Goal: Task Accomplishment & Management: Manage account settings

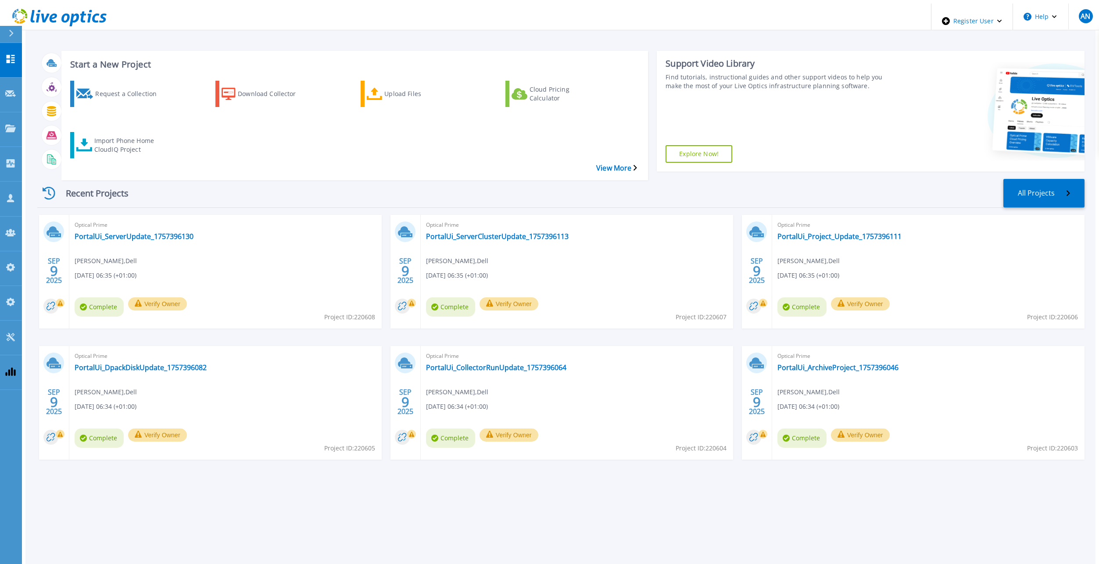
click at [371, 179] on div "Recent Projects All Projects" at bounding box center [560, 193] width 1047 height 29
click at [7, 251] on link "Admin Panel Admin Panel" at bounding box center [11, 268] width 22 height 35
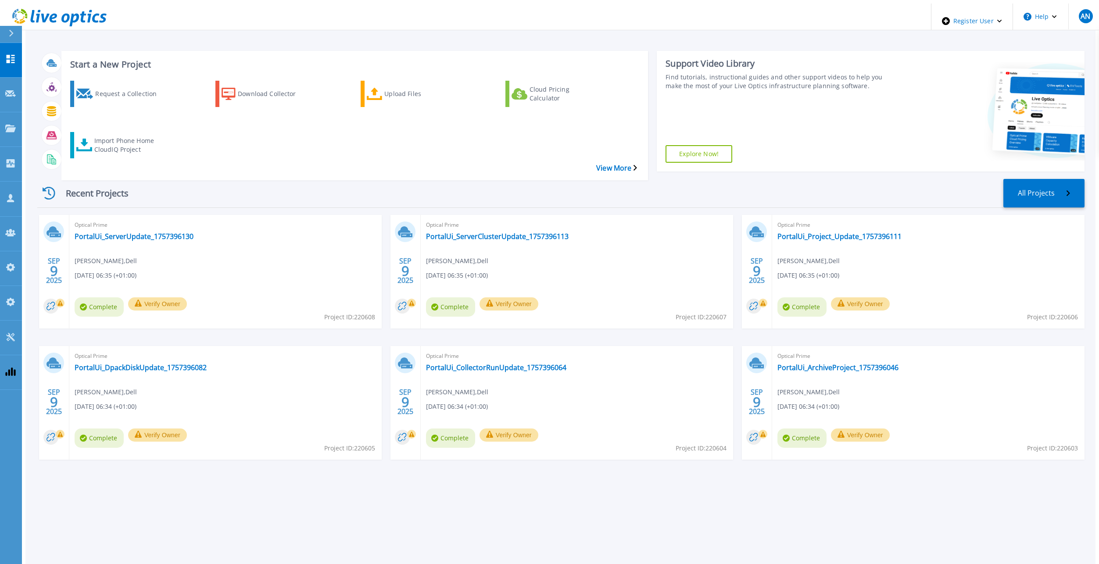
click at [423, 179] on div "Recent Projects All Projects" at bounding box center [560, 193] width 1047 height 29
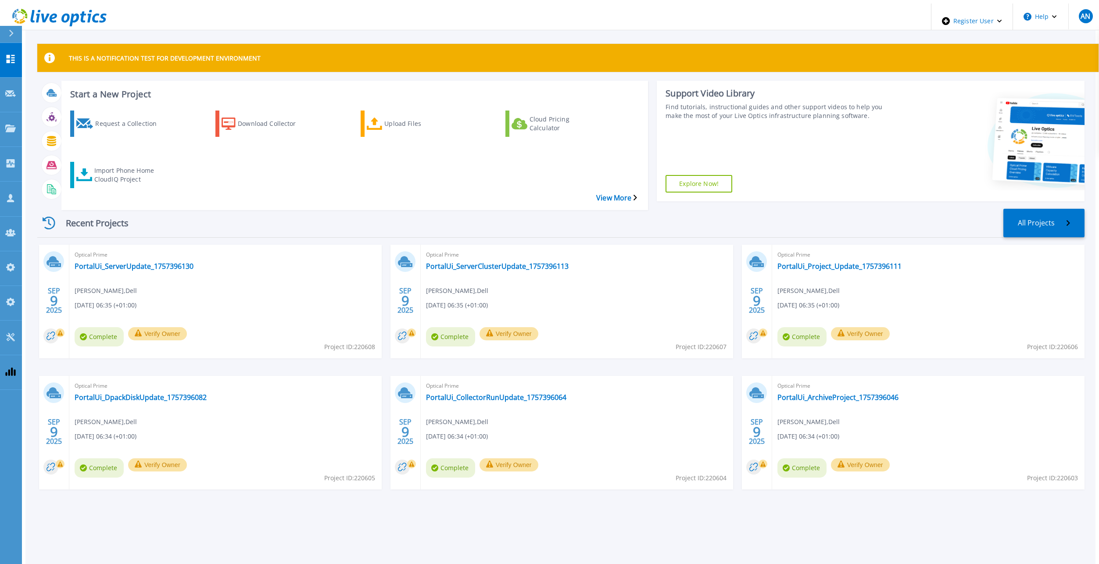
click at [290, 210] on div "Recent Projects All Projects" at bounding box center [560, 223] width 1047 height 29
click at [10, 251] on link "Admin Panel Admin Panel" at bounding box center [11, 268] width 22 height 35
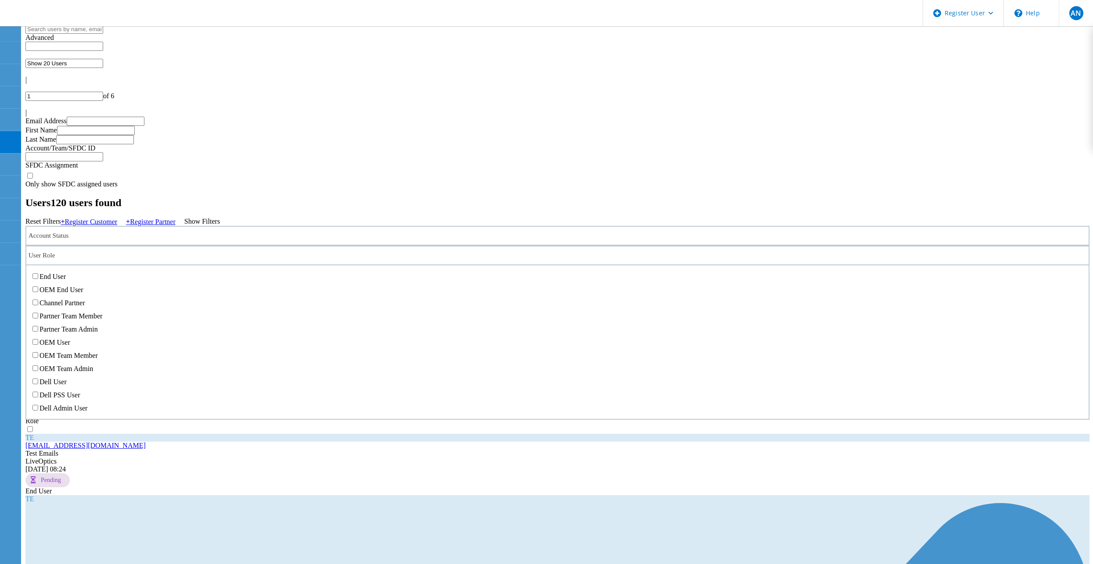
click at [407, 246] on div "User Role" at bounding box center [557, 256] width 1064 height 20
click at [1065, 14] on div "AN" at bounding box center [1075, 13] width 34 height 26
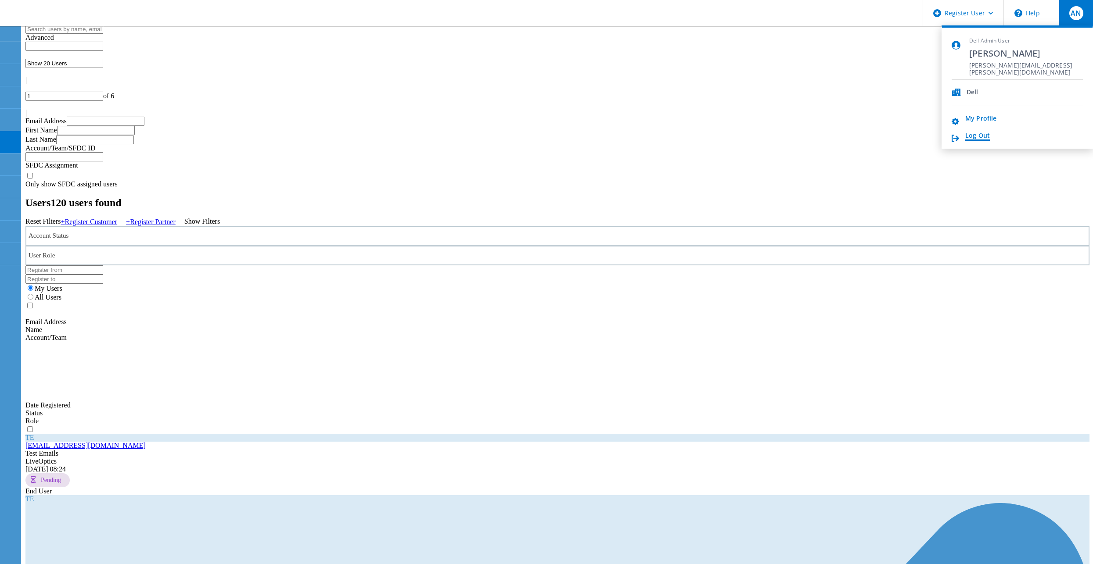
click at [983, 137] on link "Log Out" at bounding box center [977, 136] width 25 height 8
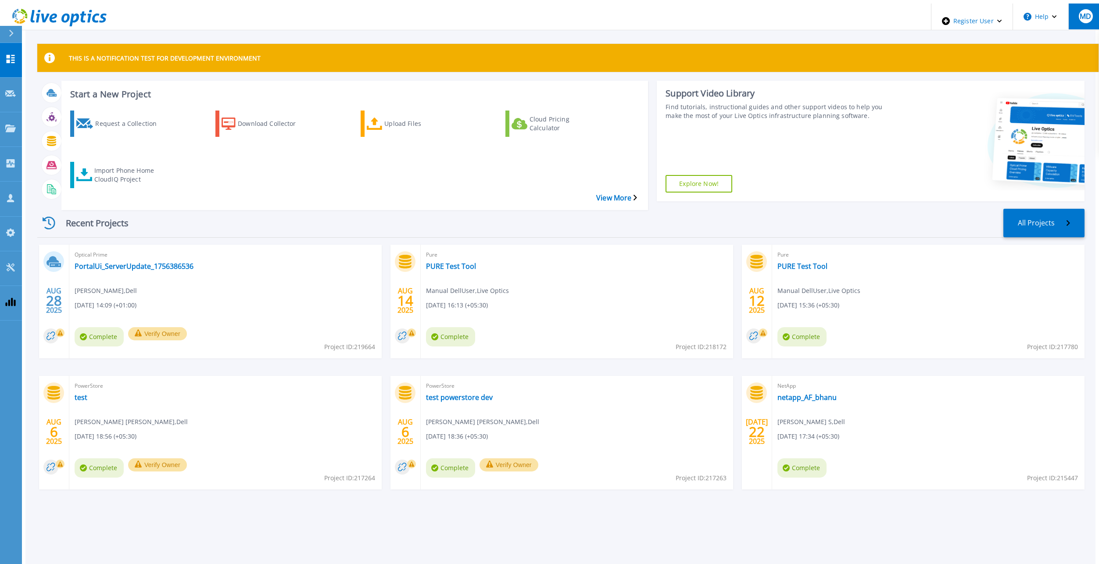
click at [1091, 18] on button "MD" at bounding box center [1085, 17] width 34 height 26
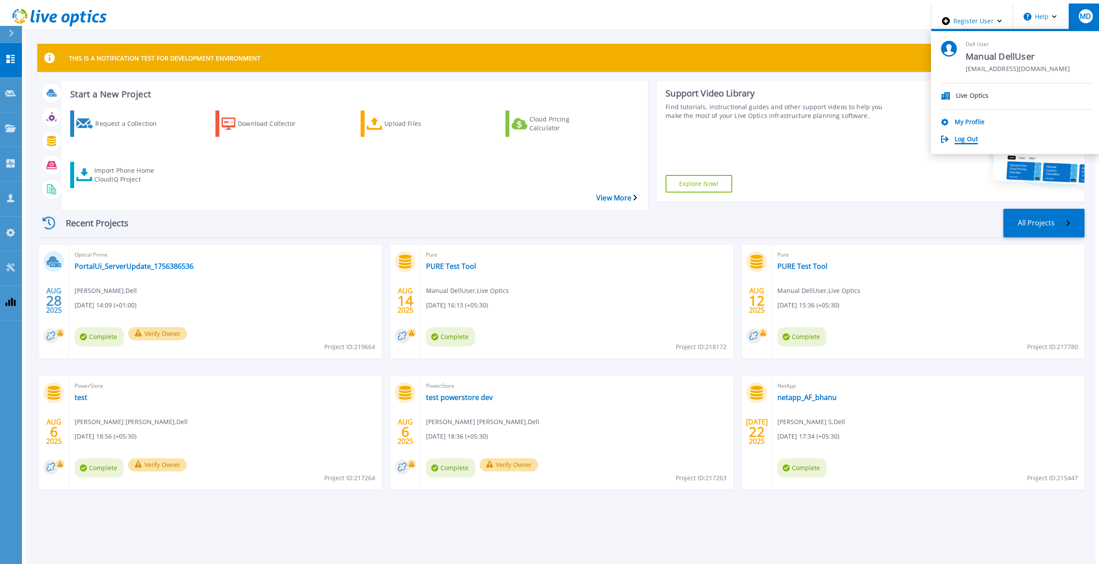
click at [978, 136] on link "Log Out" at bounding box center [966, 140] width 23 height 8
click at [978, 139] on link "Log Out" at bounding box center [966, 140] width 23 height 8
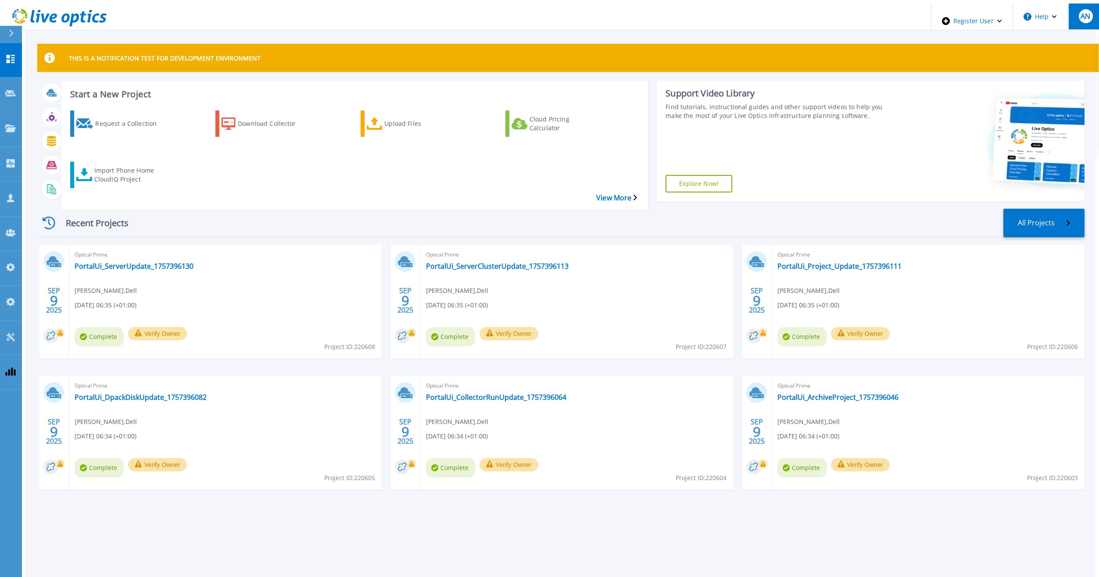
click at [1087, 9] on div "AN" at bounding box center [1086, 16] width 14 height 14
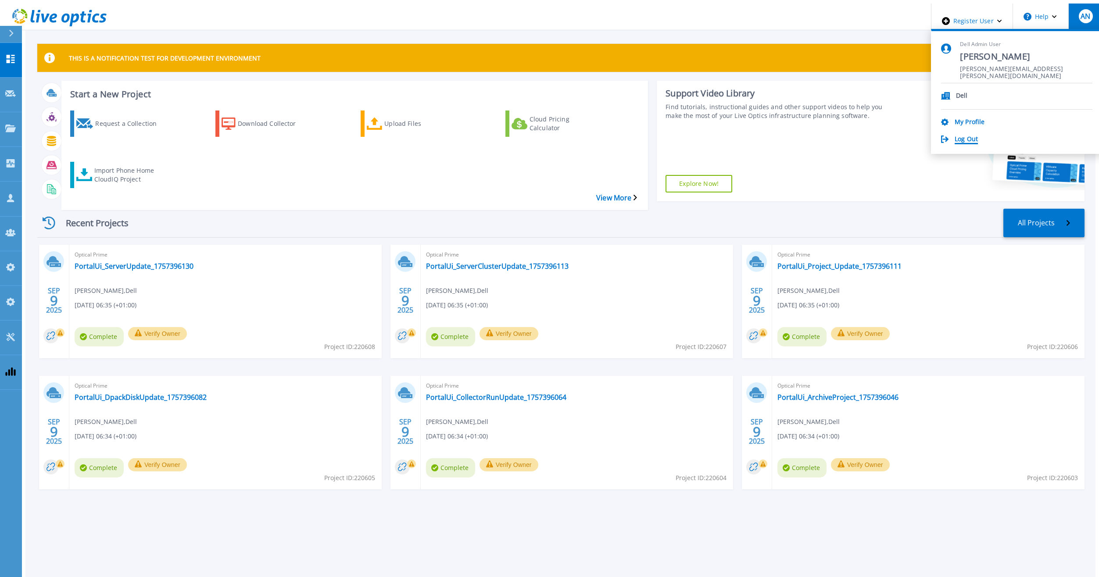
click at [978, 136] on link "Log Out" at bounding box center [966, 140] width 23 height 8
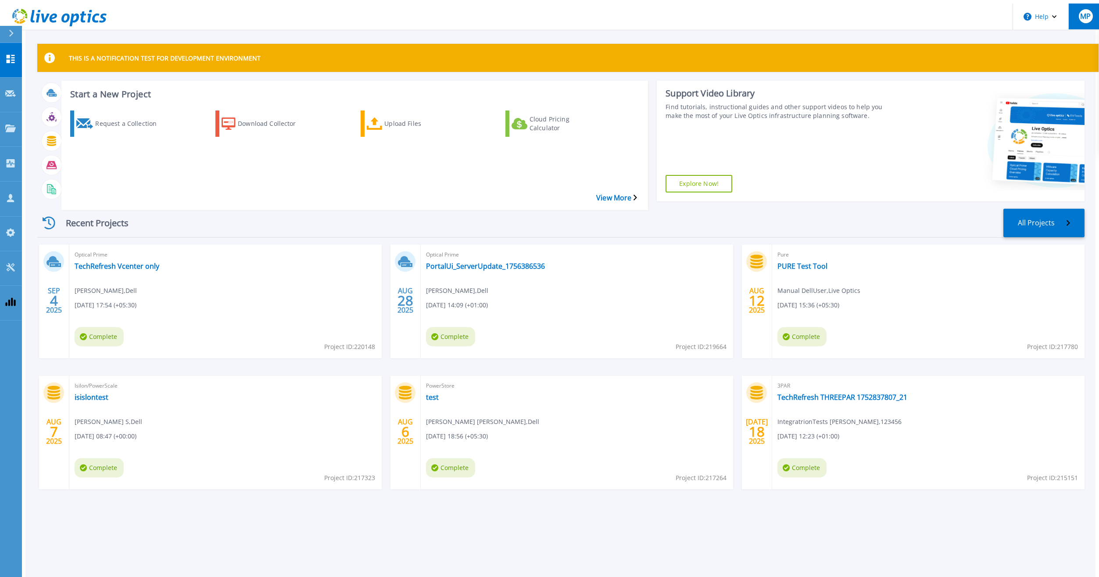
click at [1080, 17] on span "MP" at bounding box center [1085, 16] width 11 height 7
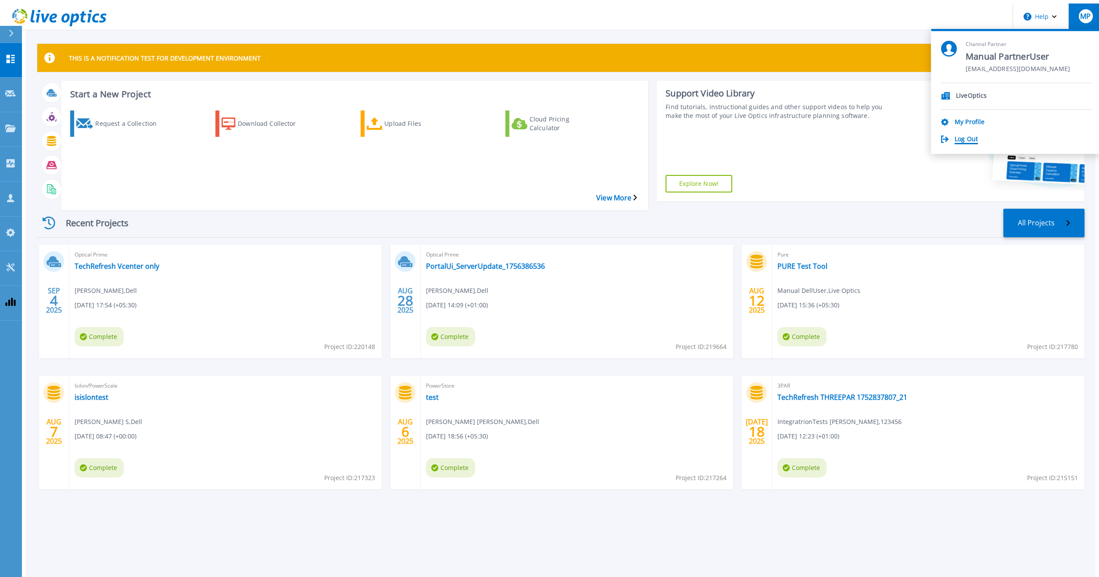
click at [978, 140] on link "Log Out" at bounding box center [966, 140] width 23 height 8
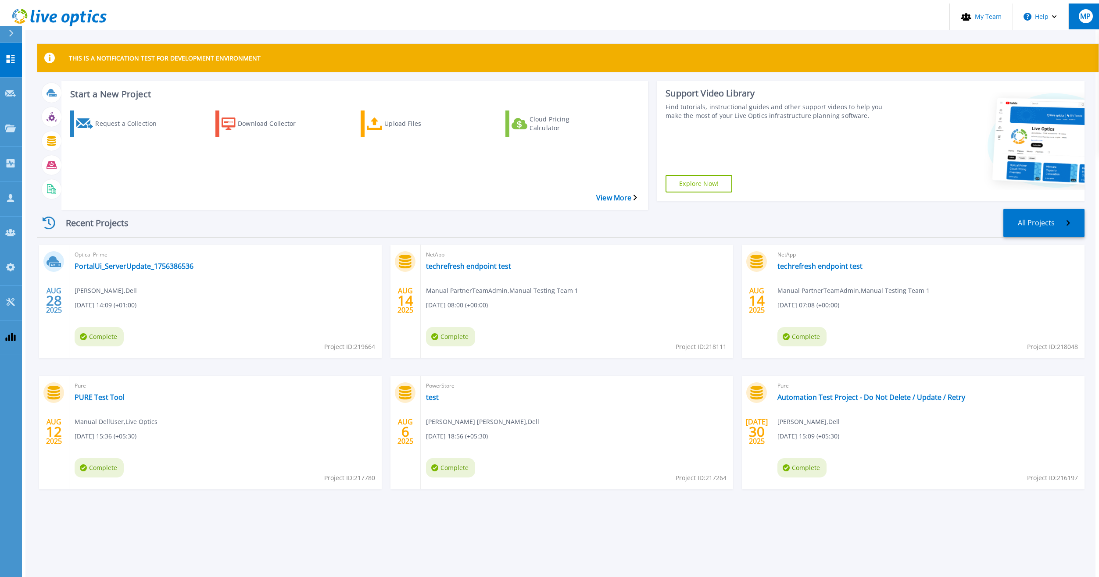
click at [1082, 17] on span "MP" at bounding box center [1085, 16] width 11 height 7
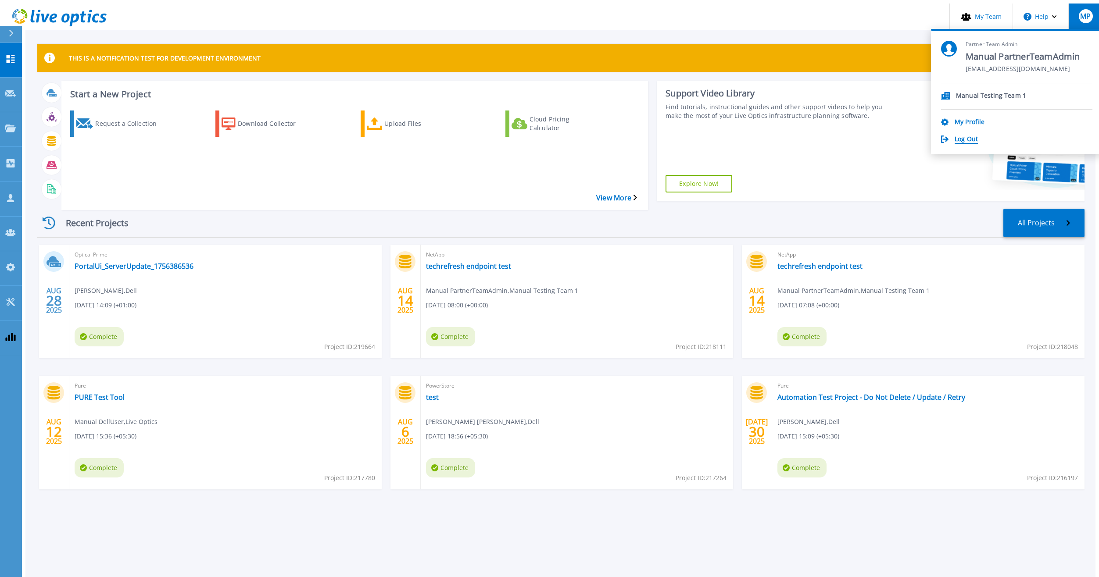
click at [978, 136] on link "Log Out" at bounding box center [966, 140] width 23 height 8
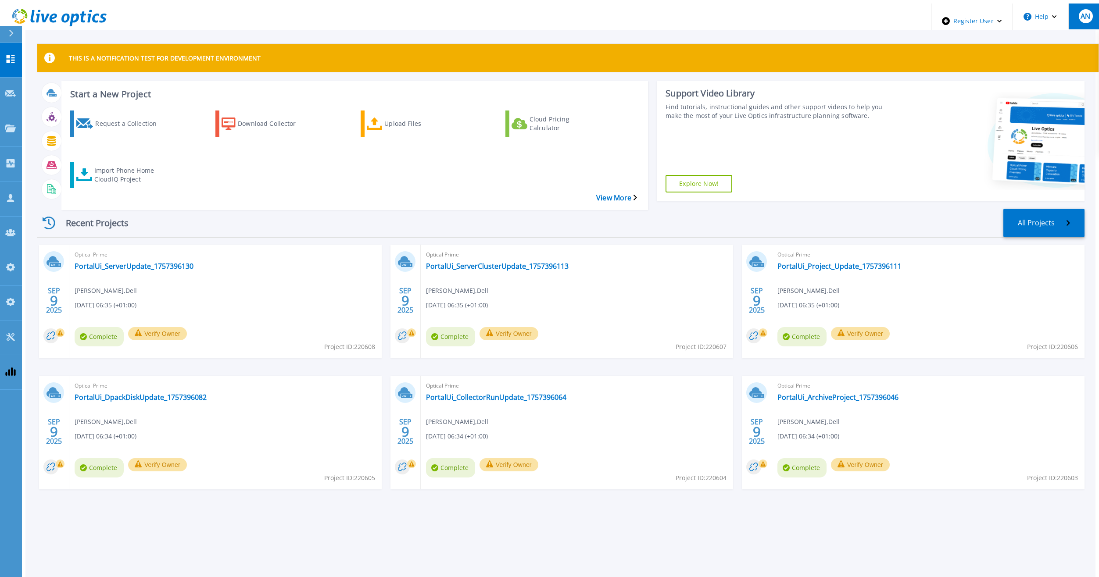
click at [1082, 13] on span "AN" at bounding box center [1086, 16] width 10 height 7
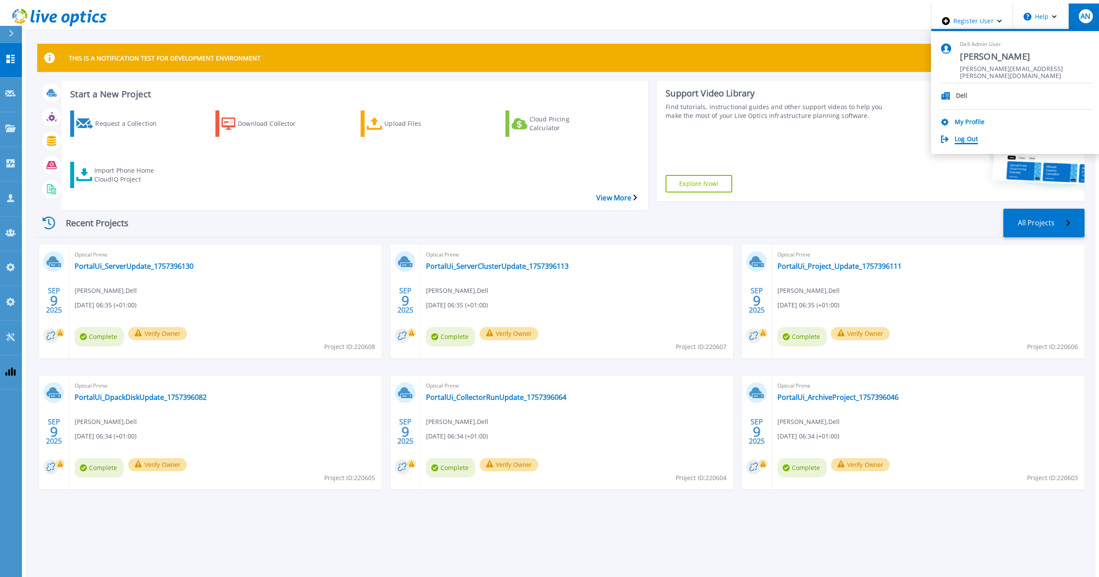
click at [978, 138] on link "Log Out" at bounding box center [966, 140] width 23 height 8
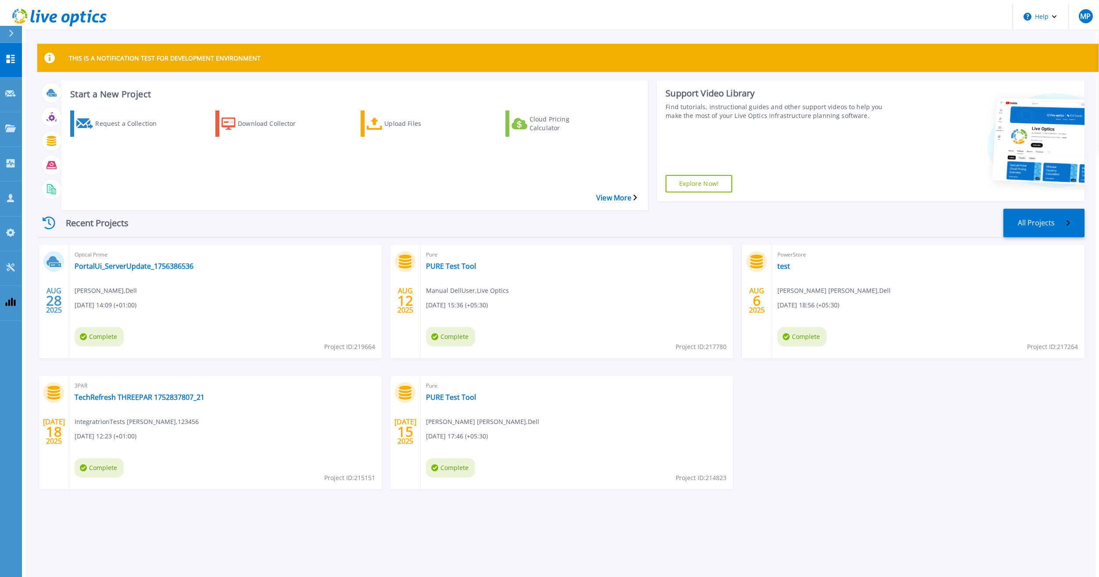
click at [364, 209] on div "Recent Projects All Projects" at bounding box center [560, 223] width 1047 height 29
click at [375, 209] on div "Recent Projects All Projects" at bounding box center [560, 223] width 1047 height 29
click at [383, 211] on div "Recent Projects All Projects" at bounding box center [560, 223] width 1047 height 29
click at [1080, 17] on span "MP" at bounding box center [1085, 16] width 11 height 7
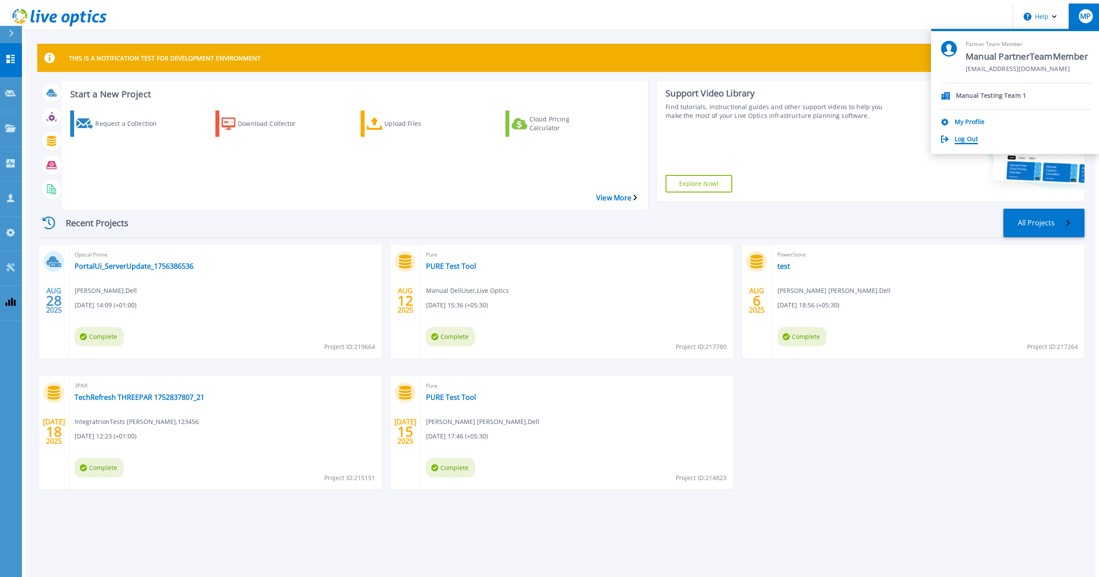
click at [978, 139] on link "Log Out" at bounding box center [966, 140] width 23 height 8
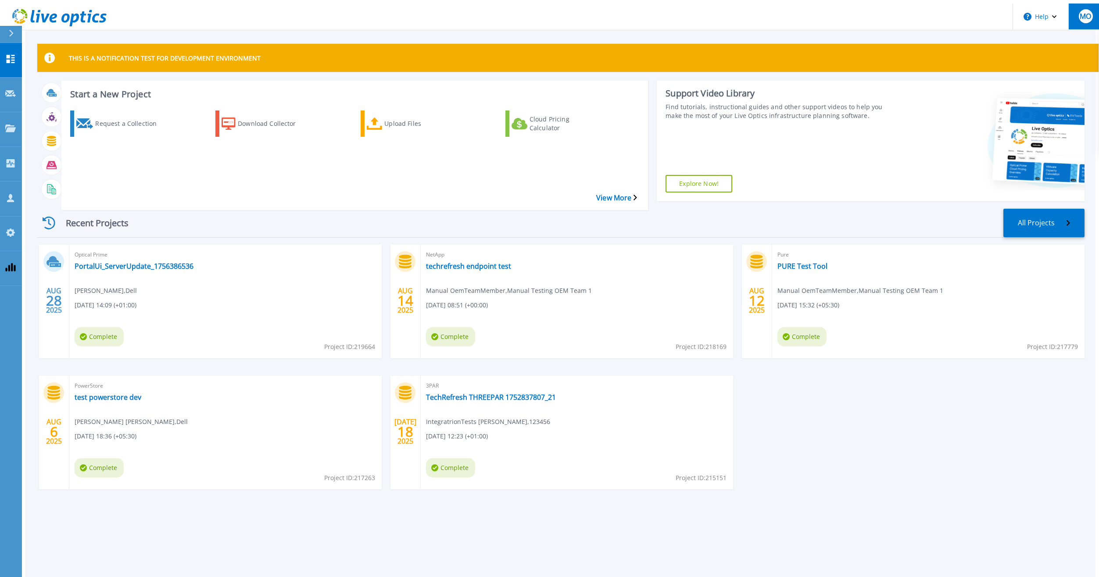
click at [1082, 21] on button "MO" at bounding box center [1085, 17] width 34 height 26
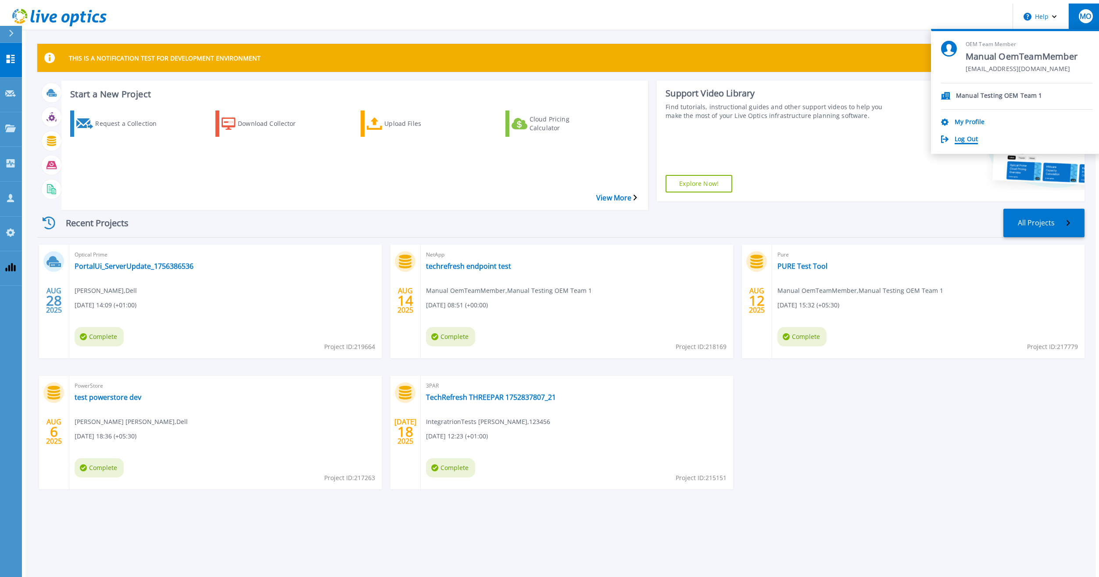
click at [978, 136] on link "Log Out" at bounding box center [966, 140] width 23 height 8
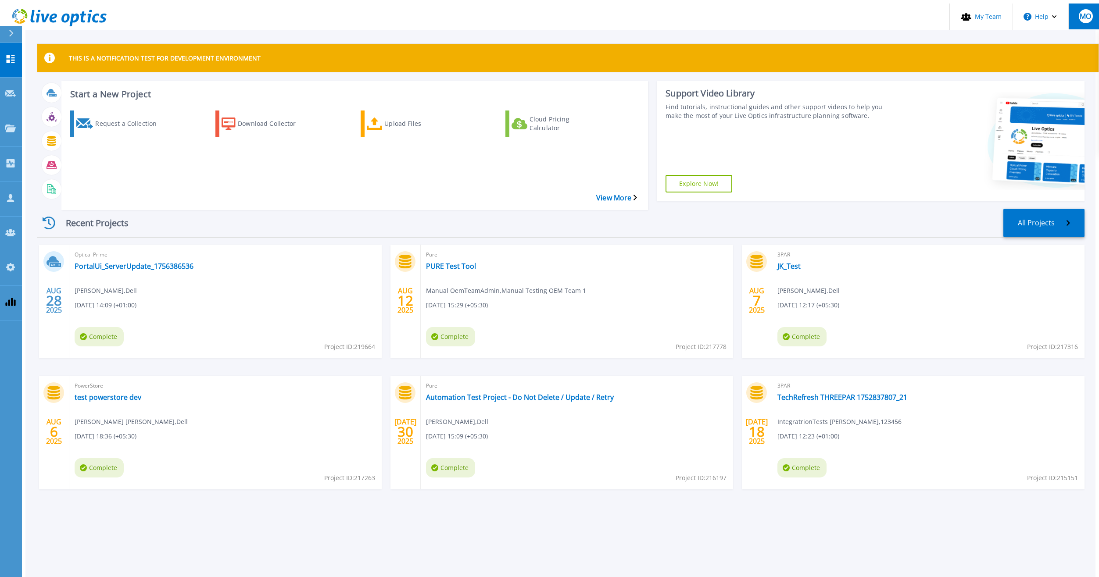
click at [1083, 4] on button "MO" at bounding box center [1085, 17] width 34 height 26
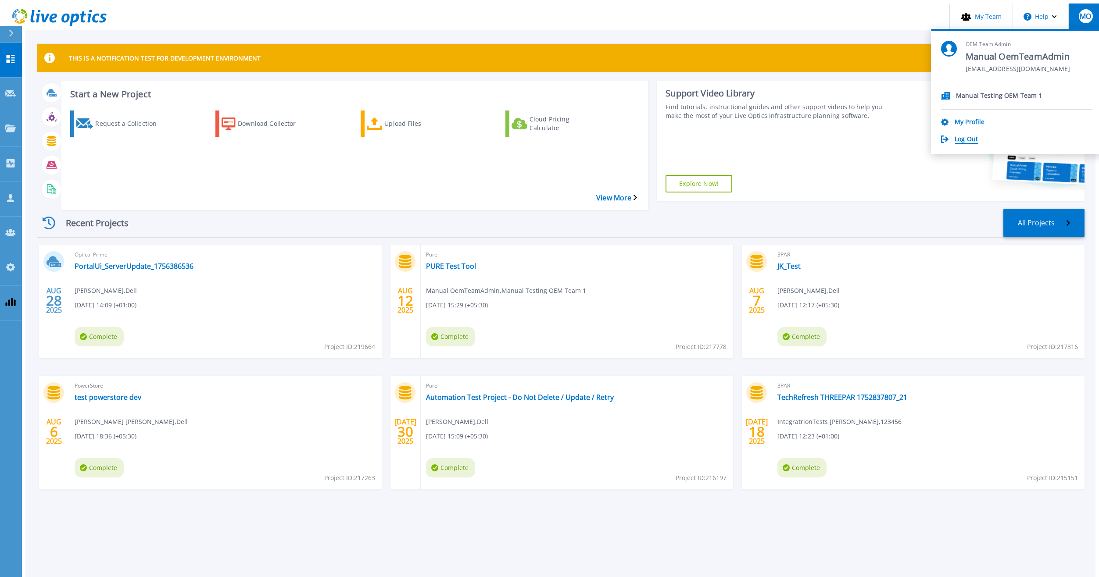
click at [978, 137] on link "Log Out" at bounding box center [966, 140] width 23 height 8
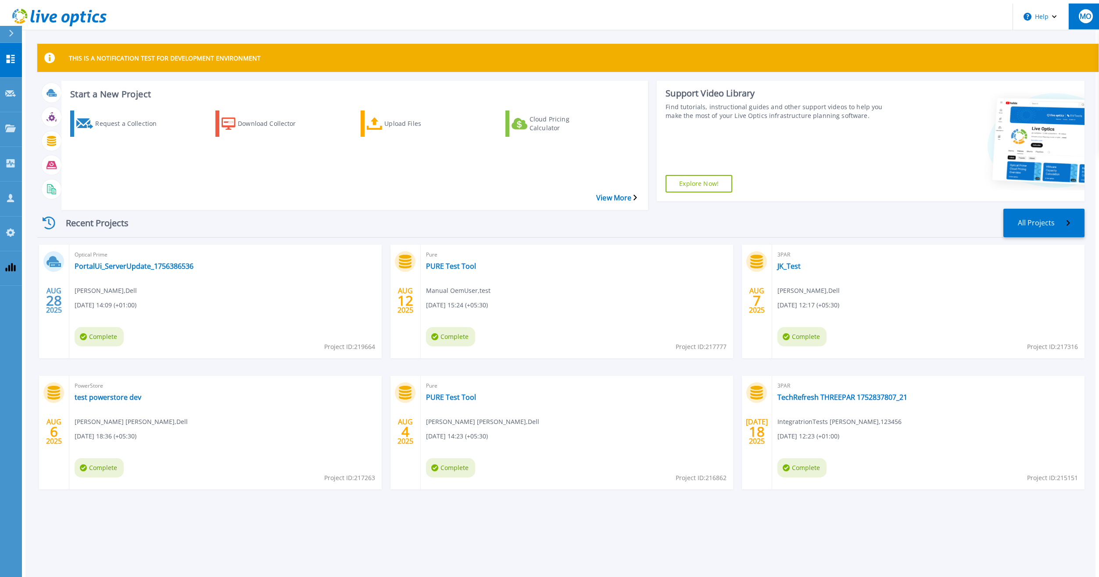
click at [1082, 13] on span "MO" at bounding box center [1085, 16] width 11 height 7
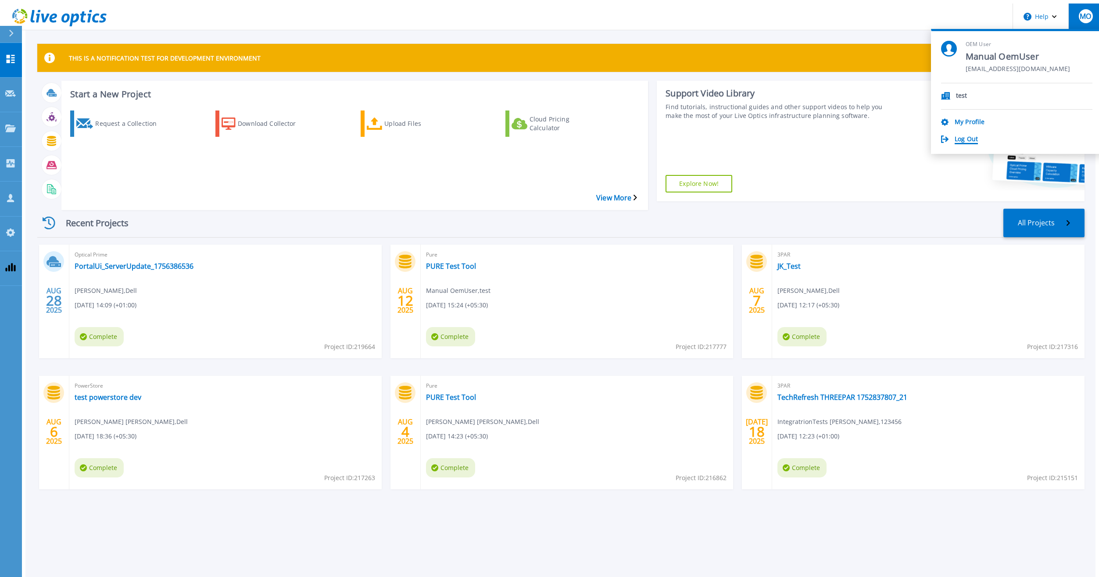
click at [978, 138] on link "Log Out" at bounding box center [966, 140] width 23 height 8
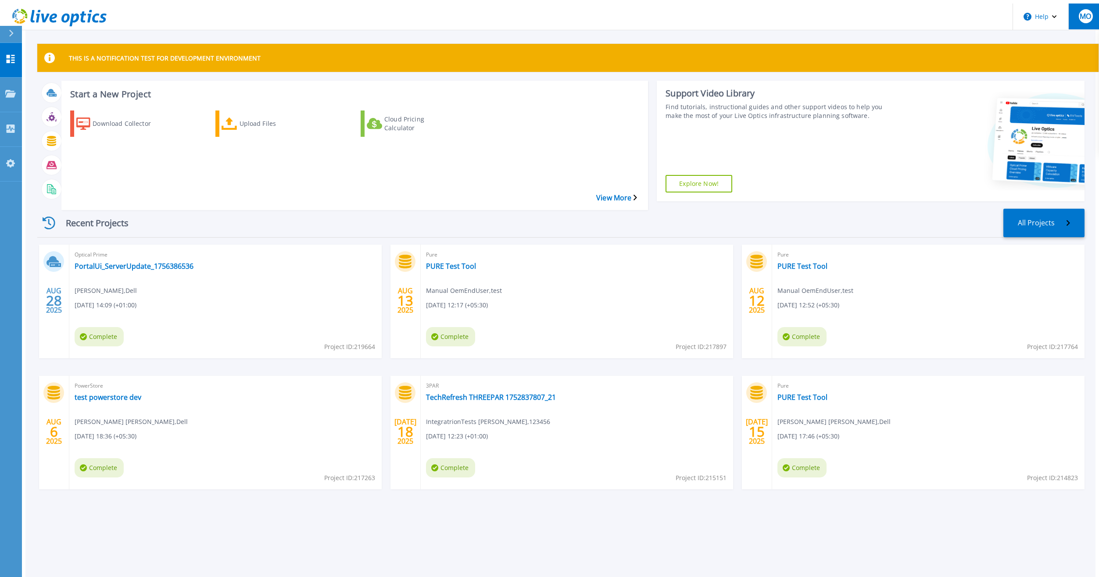
click at [1080, 14] on span "MO" at bounding box center [1085, 16] width 11 height 7
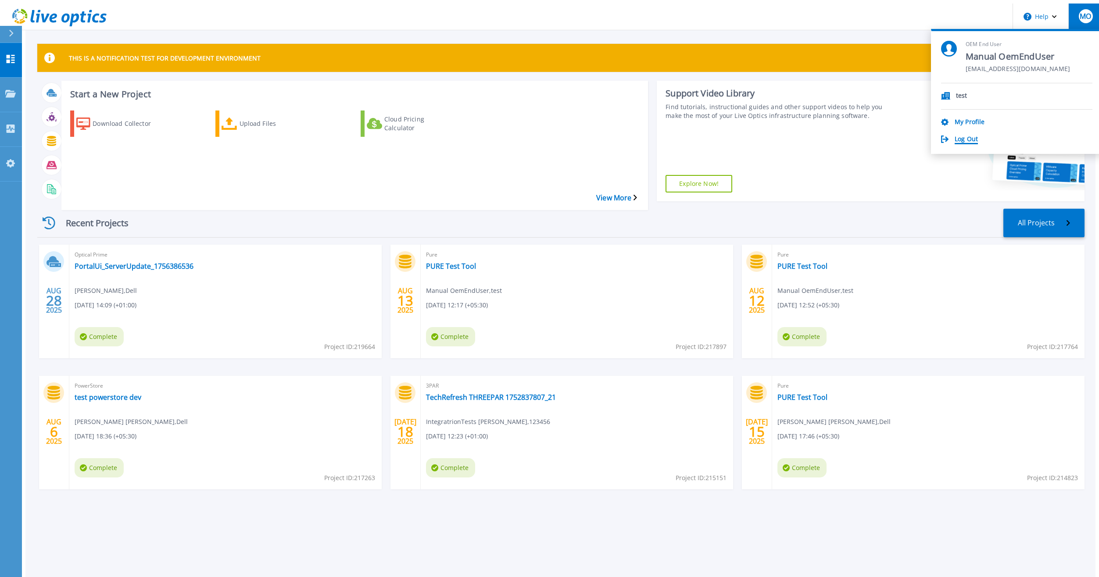
click at [978, 136] on link "Log Out" at bounding box center [966, 140] width 23 height 8
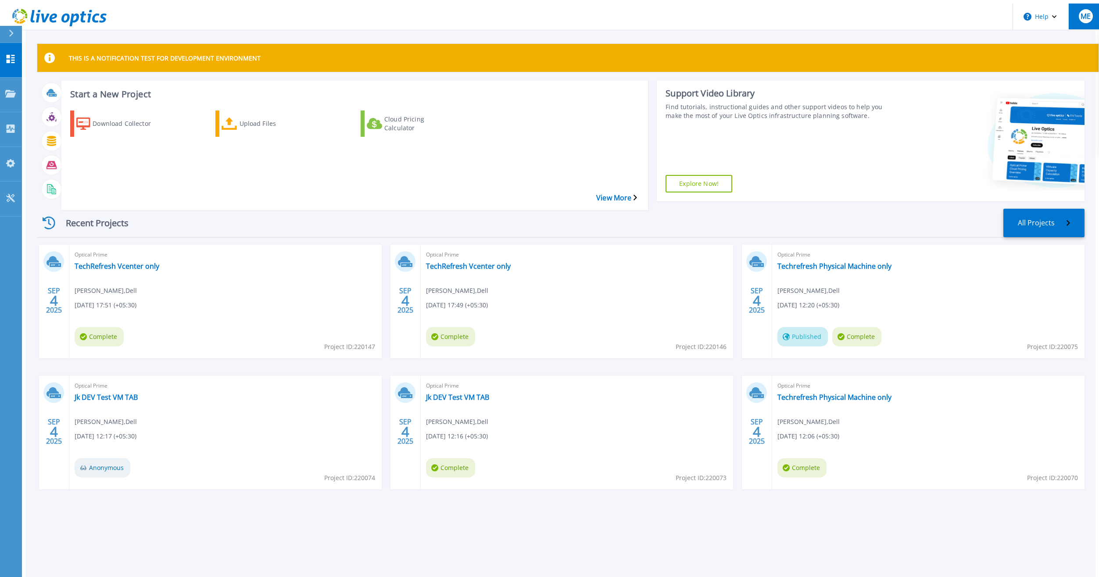
click at [1074, 15] on button "ME" at bounding box center [1085, 17] width 34 height 26
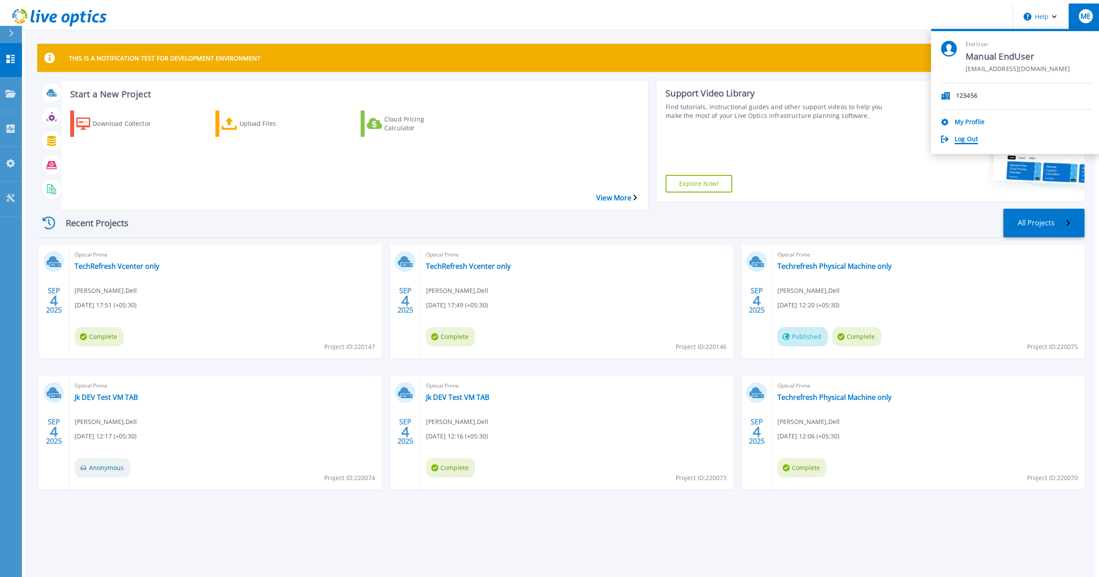
click at [978, 137] on link "Log Out" at bounding box center [966, 140] width 23 height 8
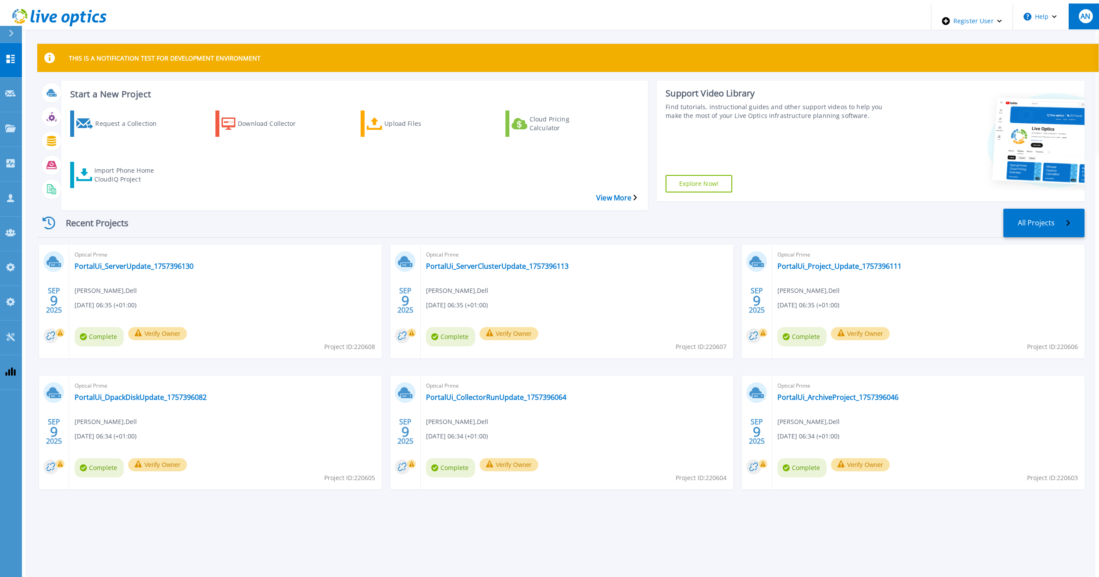
click at [1082, 15] on span "AN" at bounding box center [1086, 16] width 10 height 7
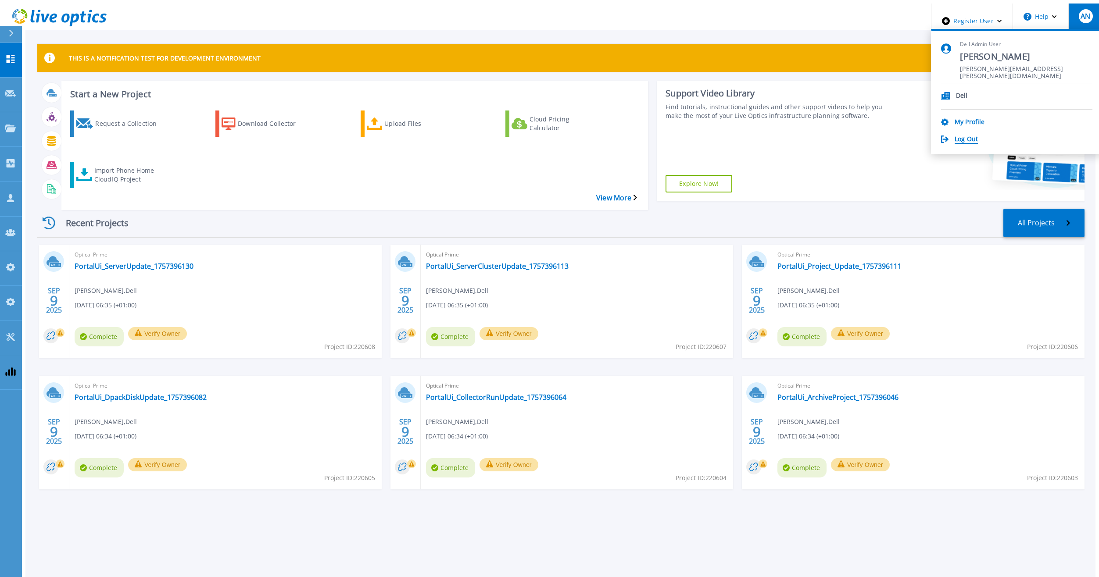
click at [978, 137] on link "Log Out" at bounding box center [966, 140] width 23 height 8
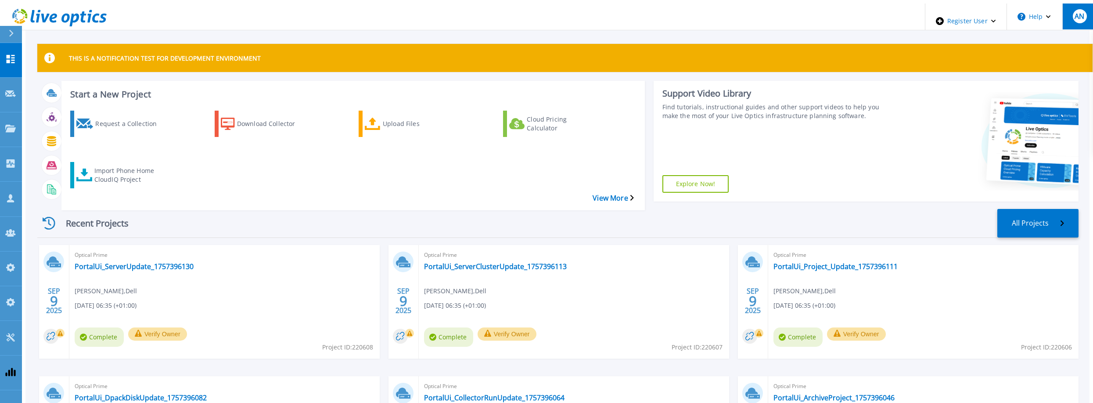
click at [1081, 19] on div "AN" at bounding box center [1079, 16] width 14 height 14
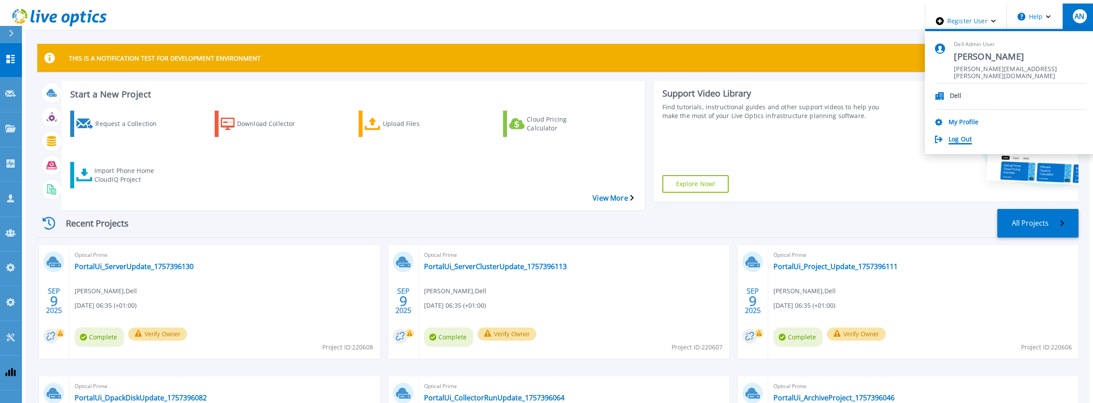
click at [971, 136] on link "Log Out" at bounding box center [959, 140] width 23 height 8
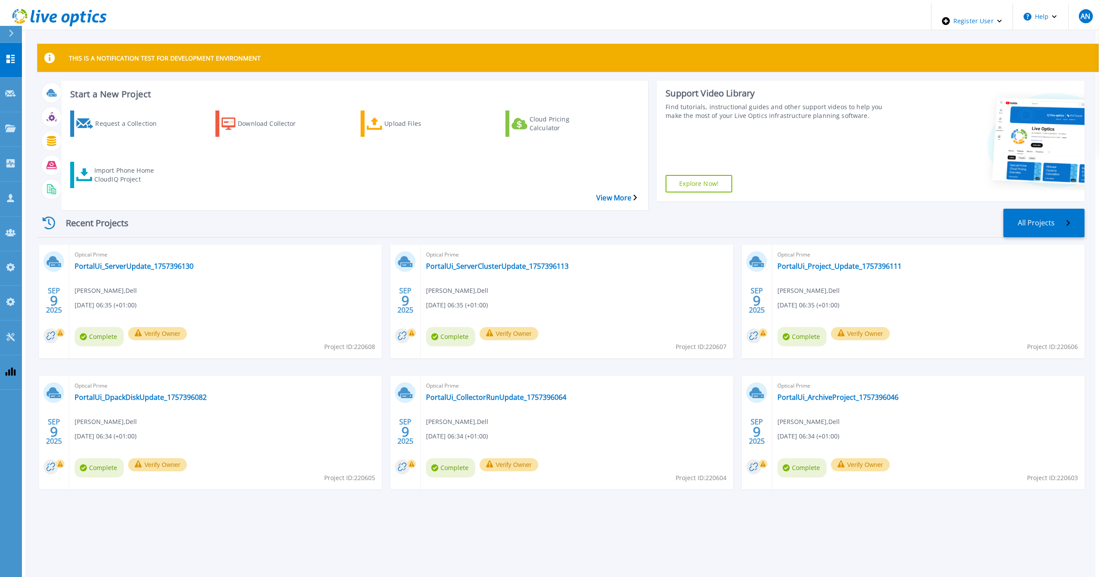
click at [228, 209] on div "Recent Projects All Projects" at bounding box center [560, 223] width 1047 height 29
click at [236, 209] on div "Recent Projects All Projects" at bounding box center [560, 223] width 1047 height 29
click at [280, 211] on div "Recent Projects All Projects" at bounding box center [560, 223] width 1047 height 29
click at [648, 188] on div "Start a New Project Request a Collection Download Collector Upload Files Cloud …" at bounding box center [560, 141] width 1047 height 121
drag, startPoint x: 188, startPoint y: 48, endPoint x: 162, endPoint y: 74, distance: 36.6
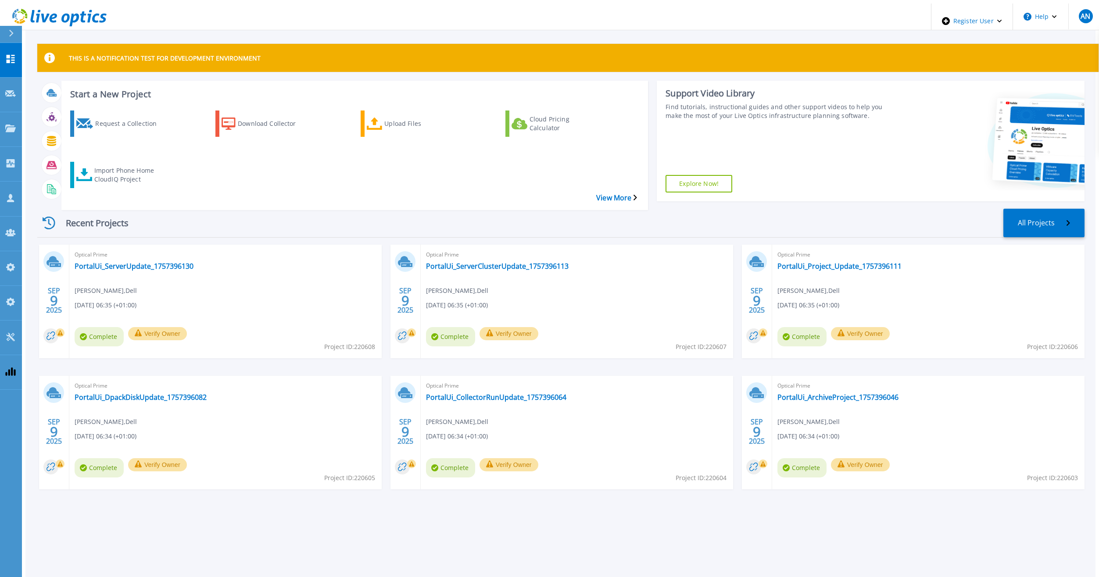
click at [162, 74] on div "THIS IS A NOTIFICATION TEST FOR DEVELOPMENT ENVIRONMENT Start a New Project Req…" at bounding box center [560, 279] width 1047 height 470
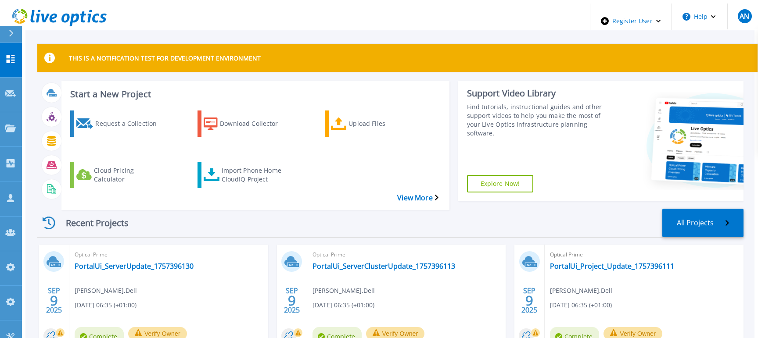
drag, startPoint x: 39, startPoint y: 50, endPoint x: 47, endPoint y: 42, distance: 11.5
click at [47, 44] on div "THIS IS A NOTIFICATION TEST FOR DEVELOPMENT ENVIRONMENT" at bounding box center [397, 58] width 720 height 28
click at [137, 209] on div "Recent Projects All Projects" at bounding box center [390, 223] width 706 height 29
click at [104, 212] on div "Recent Projects" at bounding box center [89, 223] width 105 height 22
